Goal: Check status: Check status

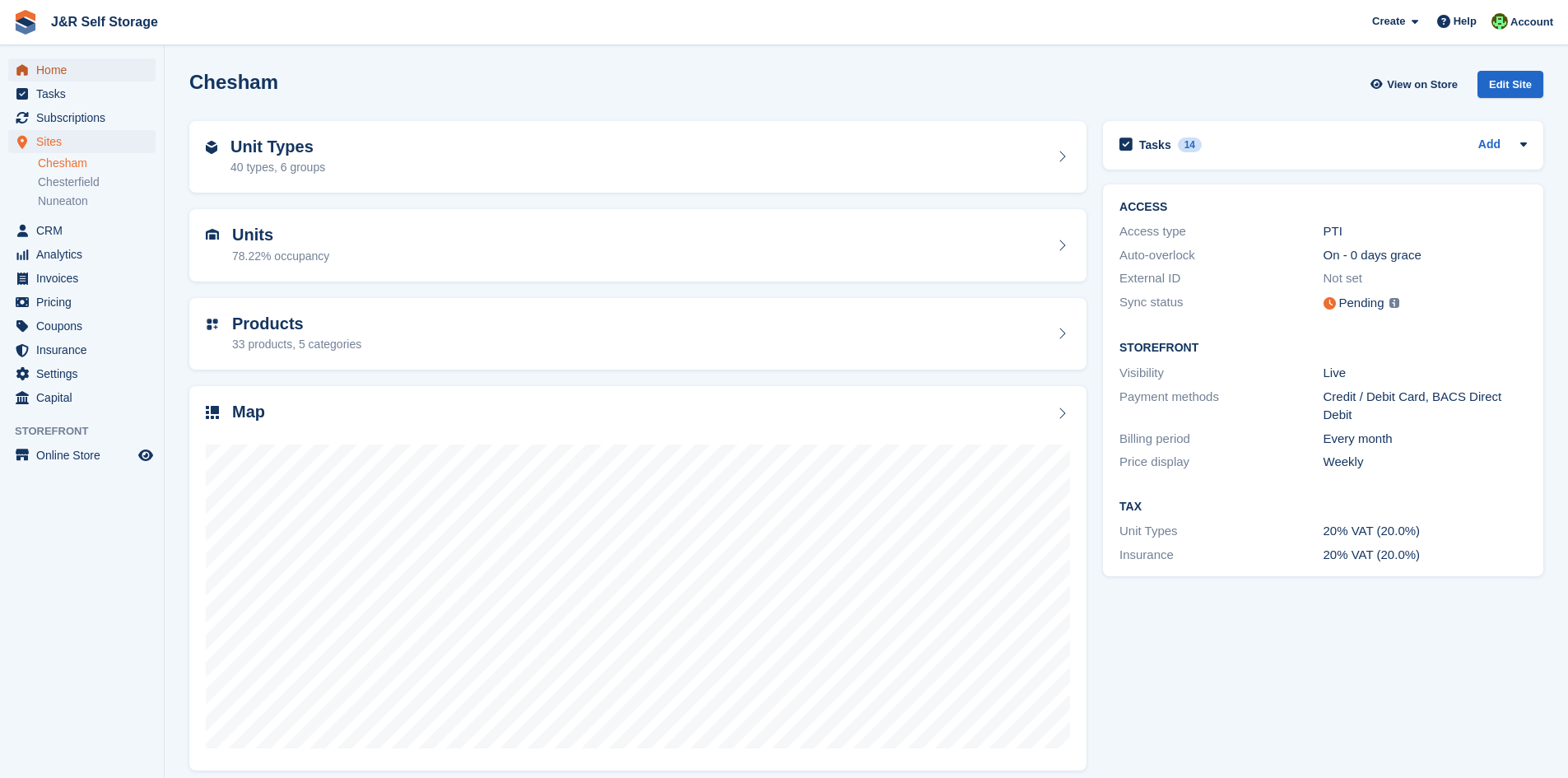
click at [58, 66] on span "Home" at bounding box center [85, 70] width 99 height 23
click at [52, 71] on span "Home" at bounding box center [85, 70] width 99 height 23
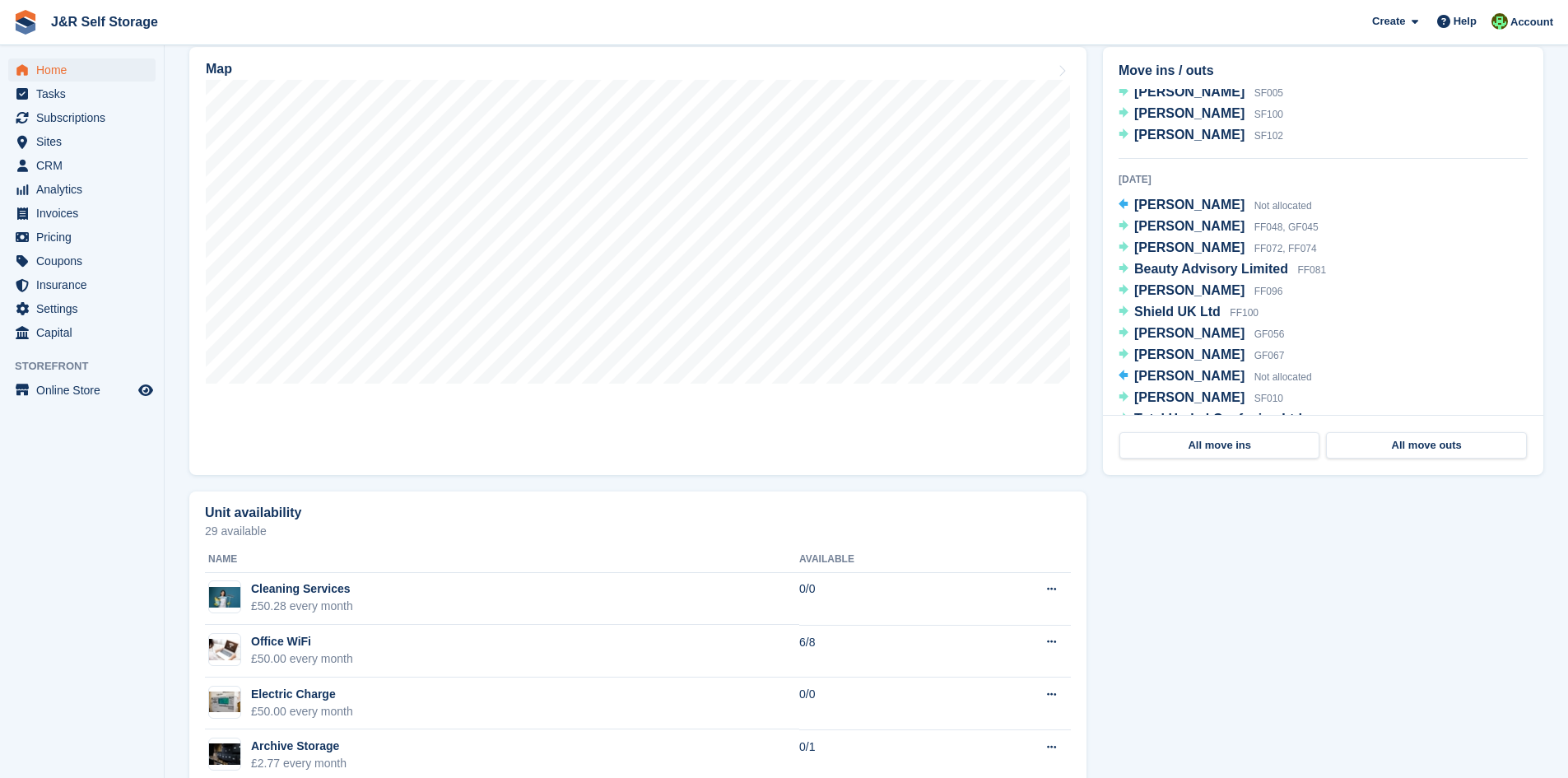
scroll to position [1400, 0]
click at [1192, 380] on div "Seamus Lavery Not allocated" at bounding box center [1223, 371] width 177 height 21
click at [1186, 372] on span "[PERSON_NAME]" at bounding box center [1190, 369] width 110 height 14
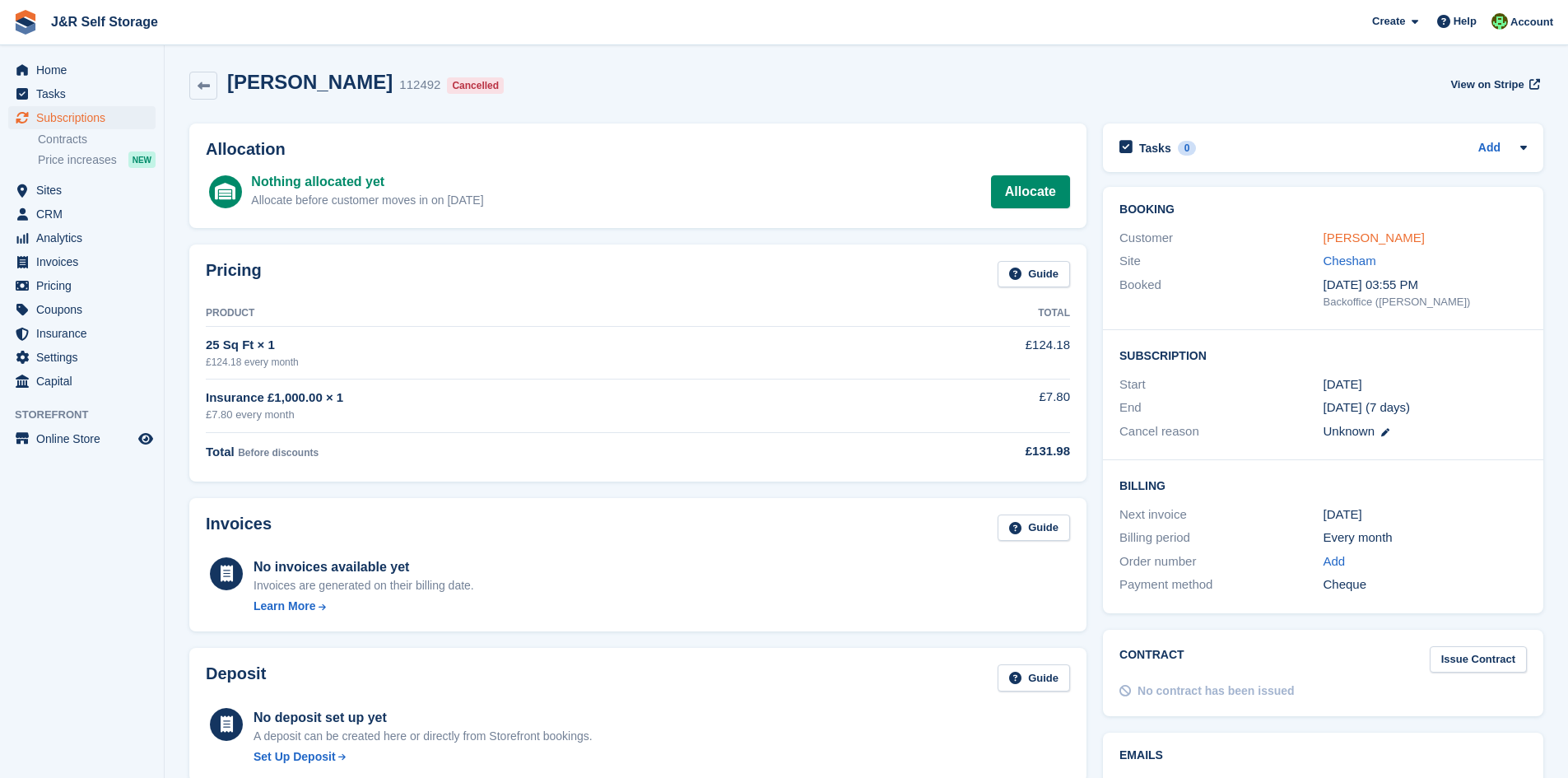
click at [1346, 243] on link "[PERSON_NAME]" at bounding box center [1374, 238] width 101 height 14
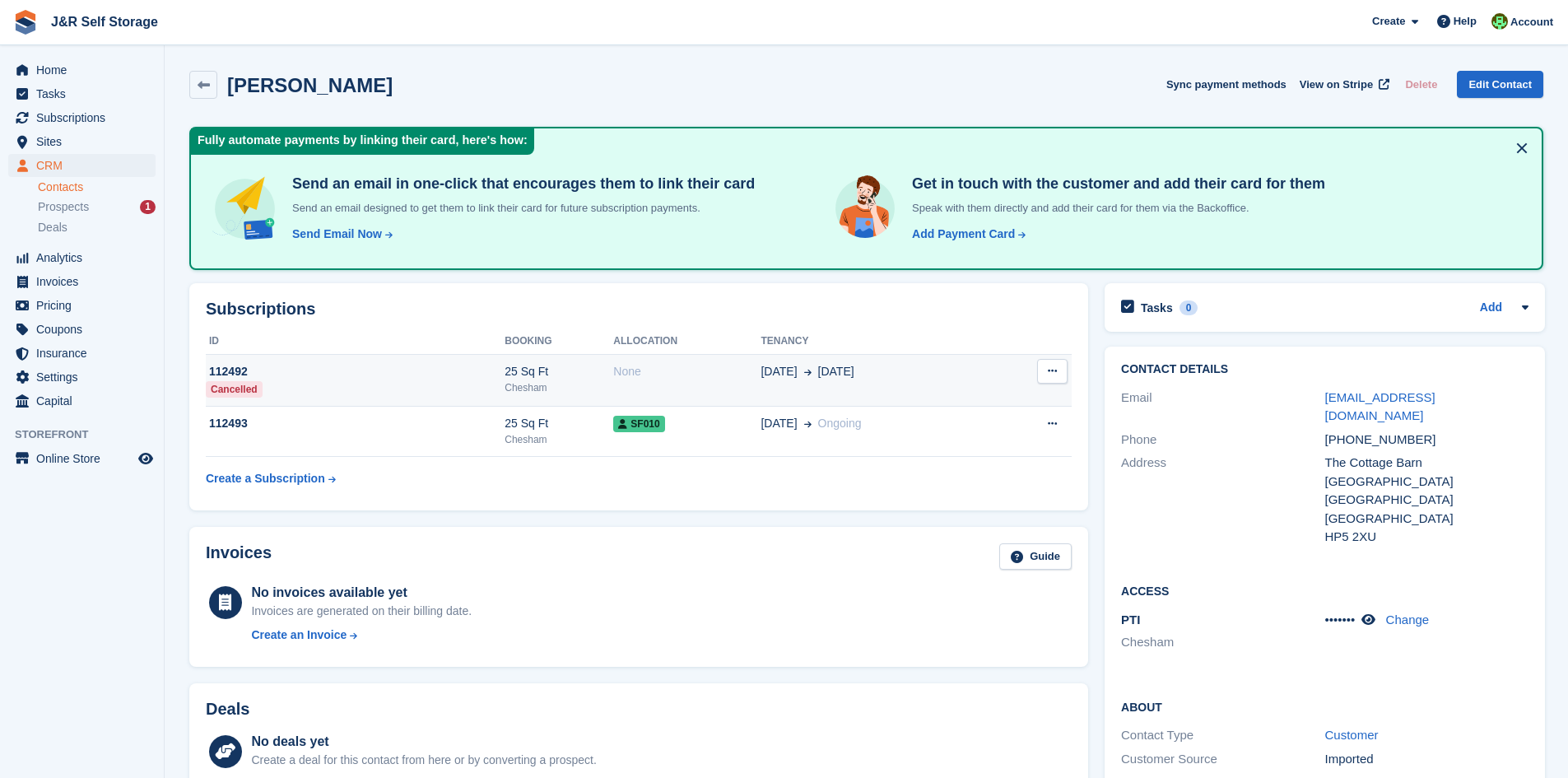
click at [1054, 371] on icon at bounding box center [1052, 371] width 9 height 10
click at [994, 317] on div "Subscriptions ID Booking Allocation Tenancy 112492 Cancelled 25 Sq Ft Chesham N…" at bounding box center [639, 397] width 898 height 227
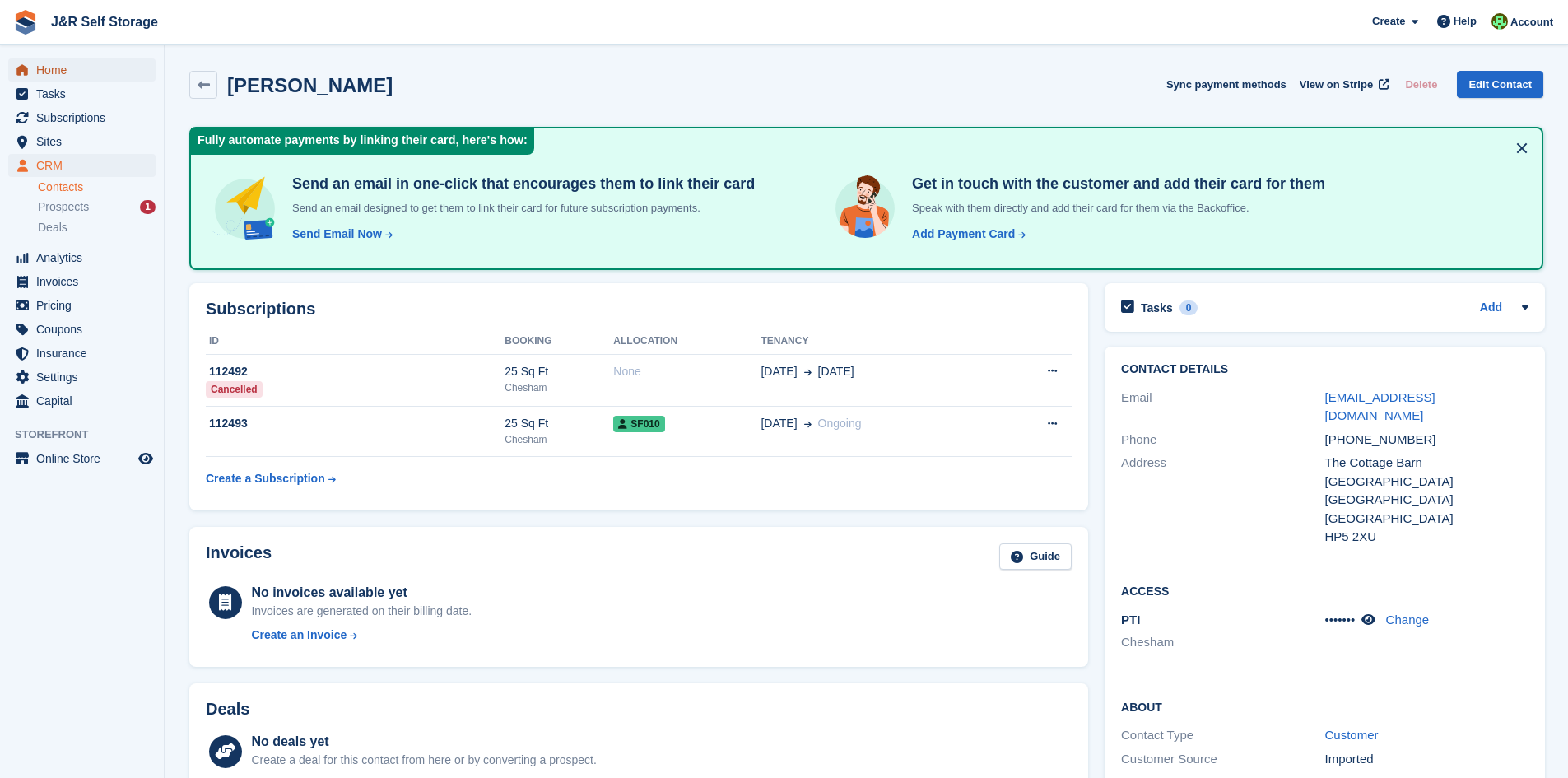
click at [57, 66] on span "Home" at bounding box center [85, 70] width 99 height 23
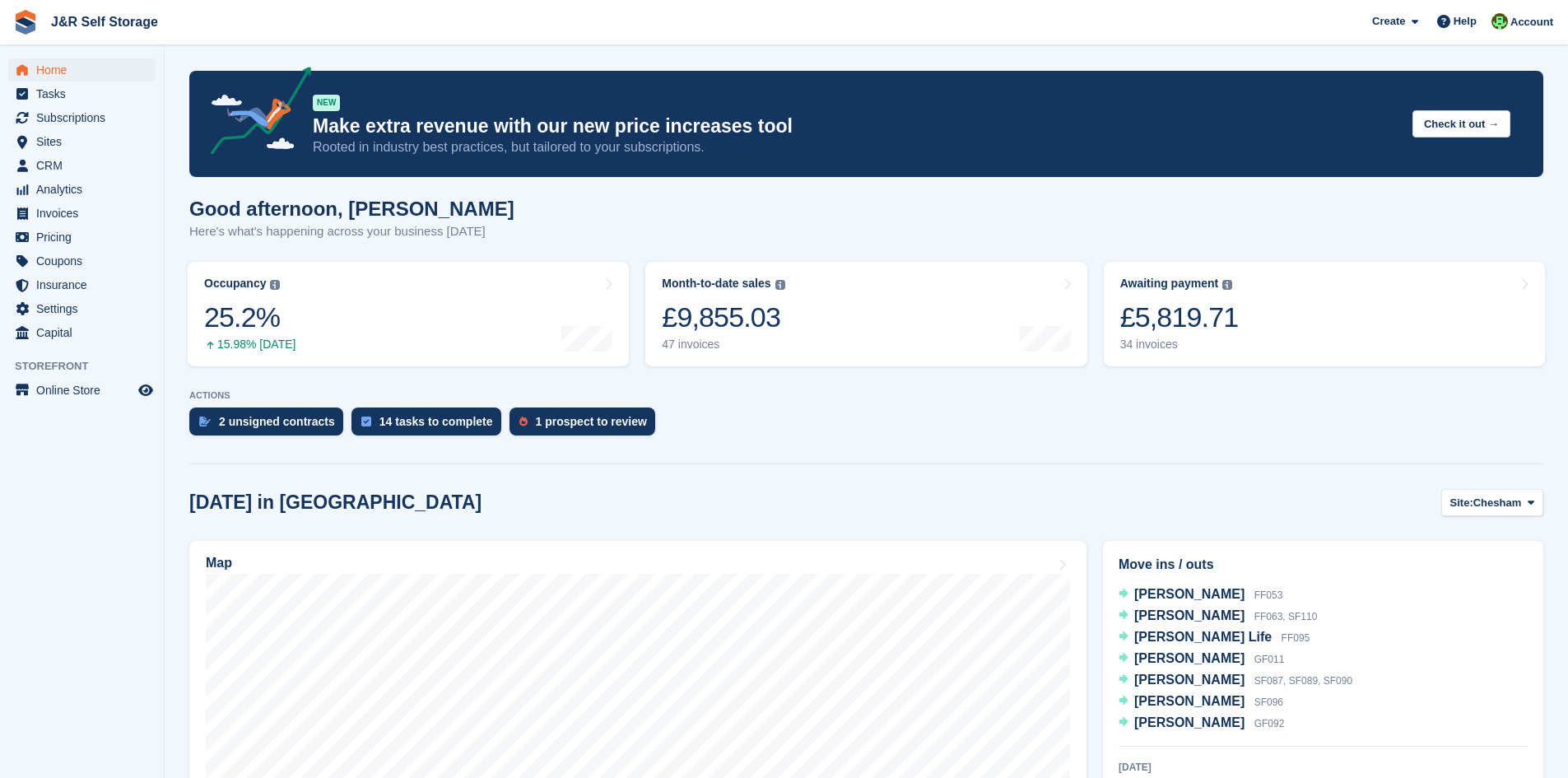
scroll to position [412, 0]
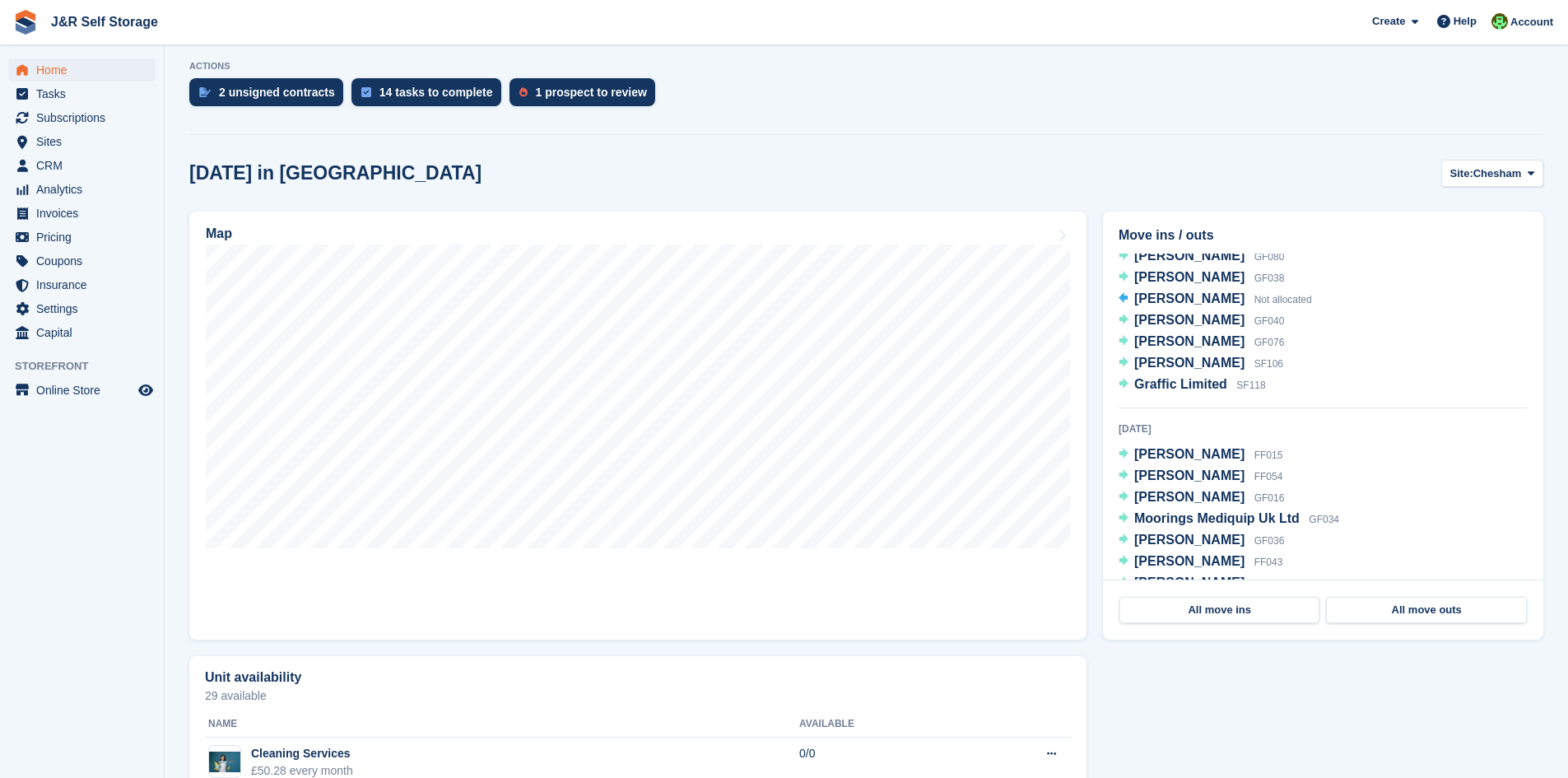
scroll to position [1976, 0]
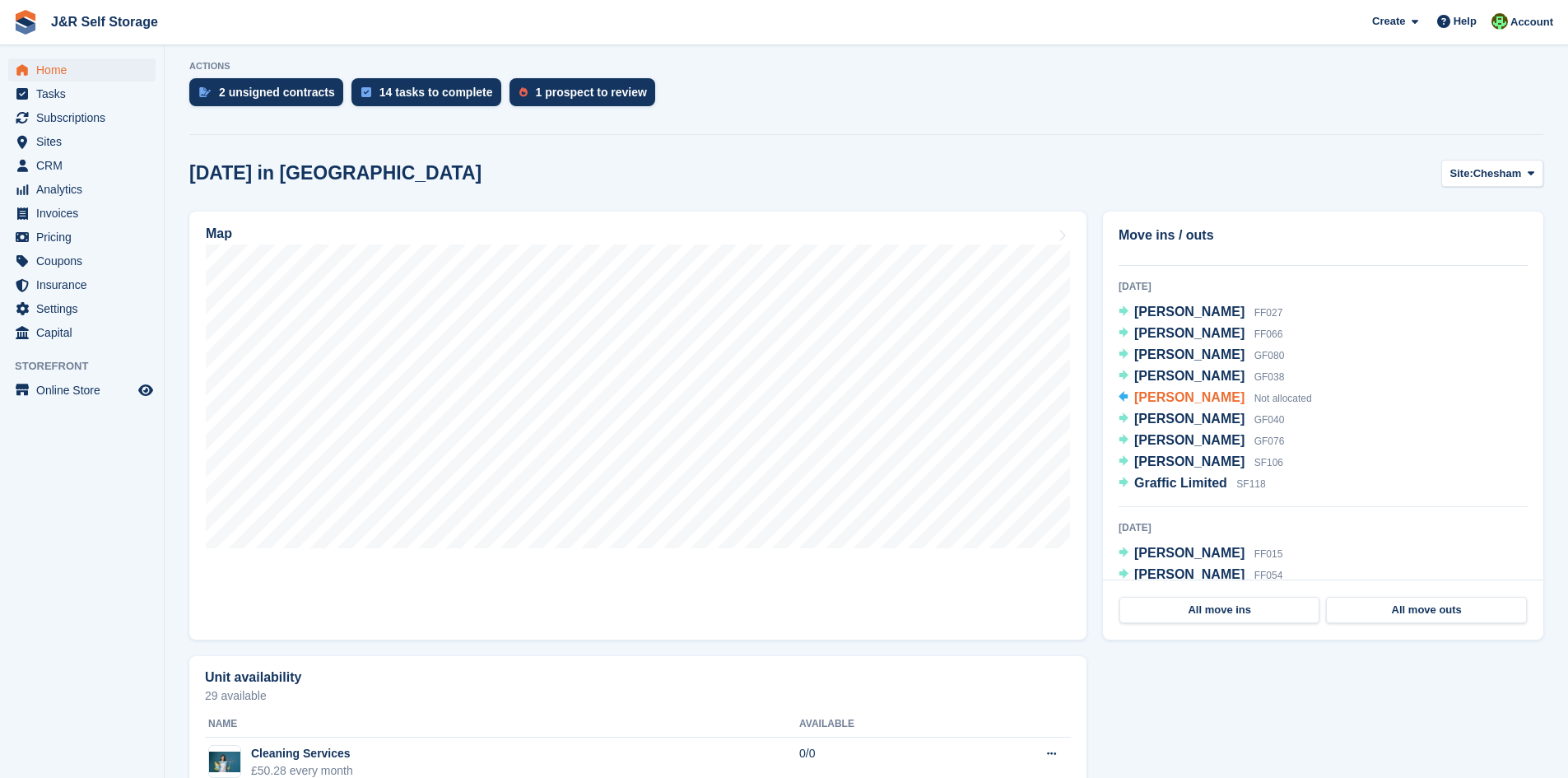
click at [1164, 403] on span "[PERSON_NAME]" at bounding box center [1190, 397] width 110 height 14
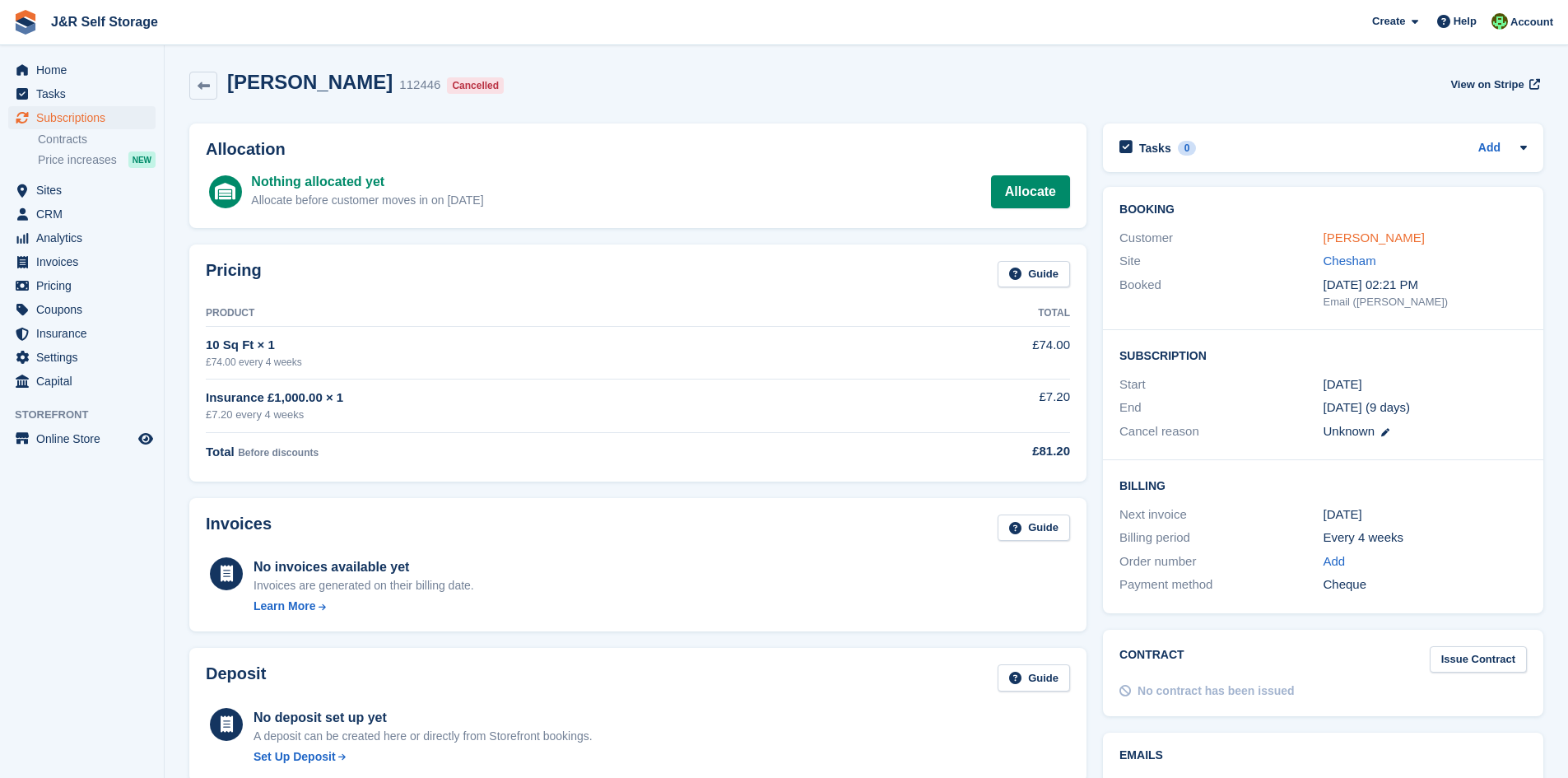
click at [1339, 236] on link "[PERSON_NAME]" at bounding box center [1374, 238] width 101 height 14
